Goal: Information Seeking & Learning: Learn about a topic

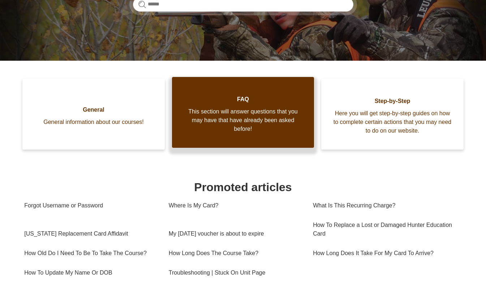
scroll to position [130, 0]
click at [243, 115] on span "This section will answer questions that you may have that have already been ask…" at bounding box center [243, 120] width 121 height 26
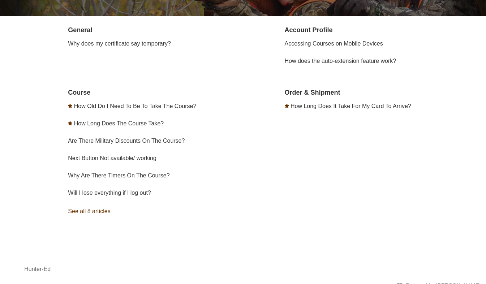
scroll to position [133, 0]
click at [86, 211] on link "See all 8 articles" at bounding box center [156, 212] width 177 height 20
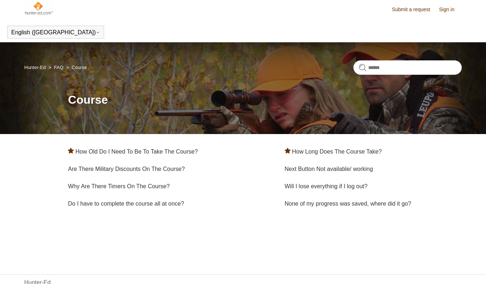
scroll to position [4, 0]
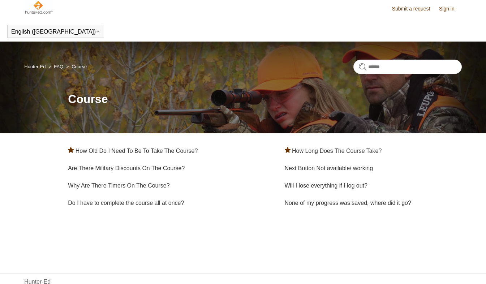
click at [80, 66] on link "Course" at bounding box center [79, 66] width 15 height 5
